Goal: Register for event/course

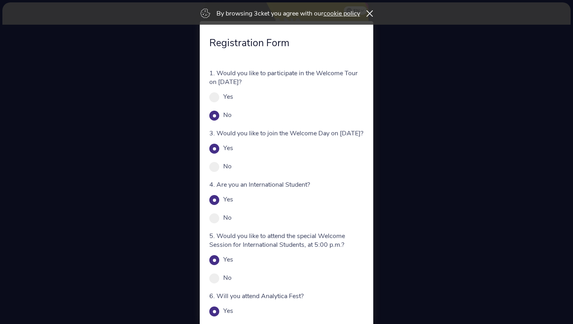
click at [372, 15] on icon at bounding box center [370, 13] width 6 height 6
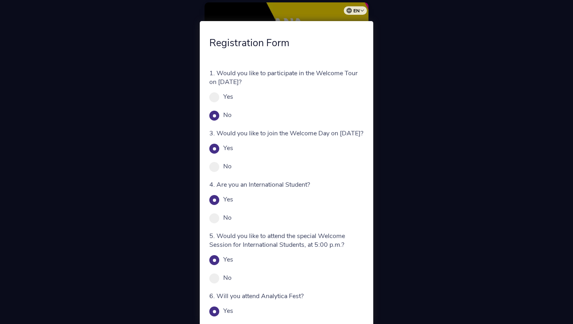
scroll to position [83, 0]
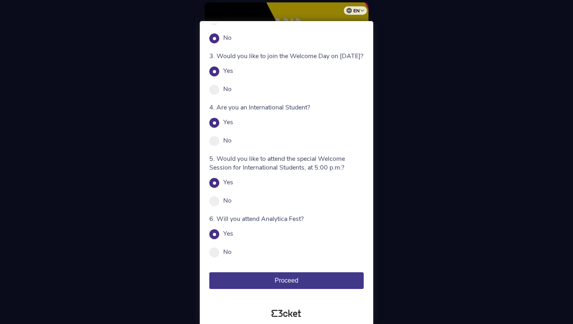
click at [293, 277] on span "Proceed" at bounding box center [287, 280] width 24 height 7
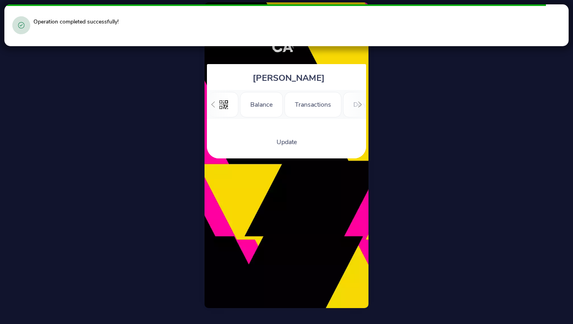
scroll to position [0, 98]
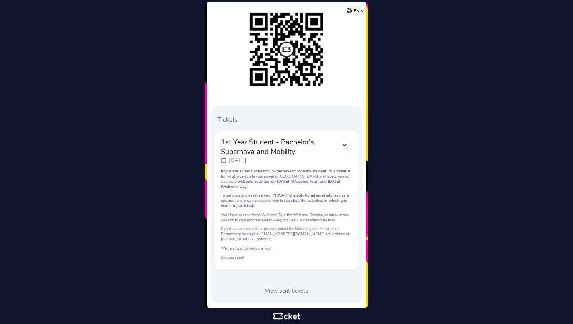
scroll to position [138, 0]
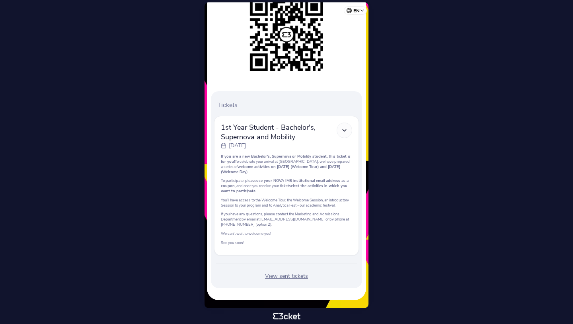
click at [286, 276] on div "View sent tickets" at bounding box center [286, 276] width 145 height 8
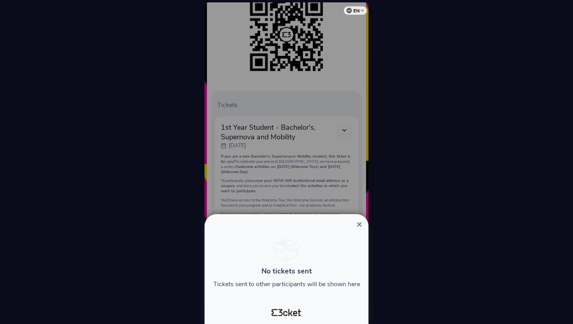
click at [358, 226] on span "×" at bounding box center [360, 224] width 6 height 11
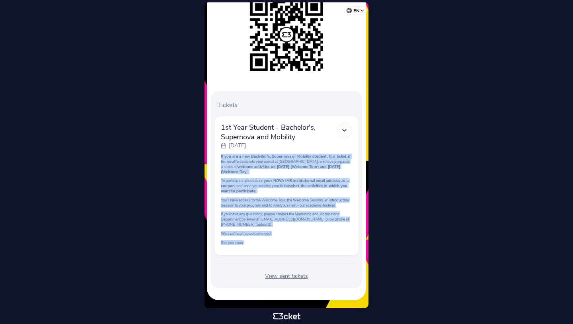
drag, startPoint x: 253, startPoint y: 243, endPoint x: 221, endPoint y: 152, distance: 96.5
click at [221, 152] on div "1st Year Student - Bachelor's, Supernova and Mobility [DATE] If you are a new B…" at bounding box center [286, 186] width 145 height 140
click at [273, 172] on div "If you are a new Bachelor's, Supernova or Mobility student, this ticket is for …" at bounding box center [286, 200] width 131 height 92
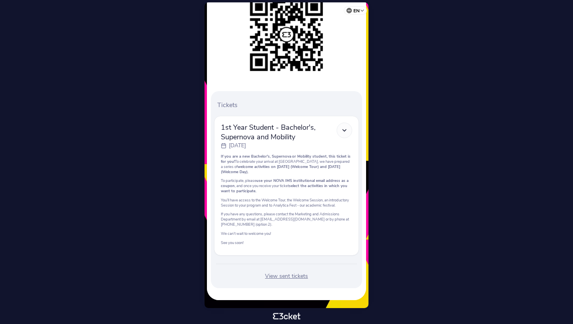
click at [347, 127] on icon at bounding box center [344, 130] width 7 height 7
